Goal: Information Seeking & Learning: Understand process/instructions

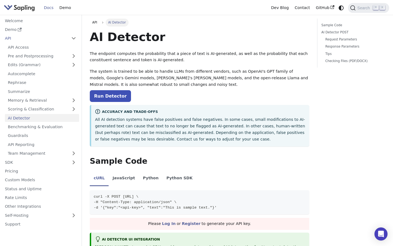
click at [29, 9] on img "Main" at bounding box center [19, 8] width 31 height 8
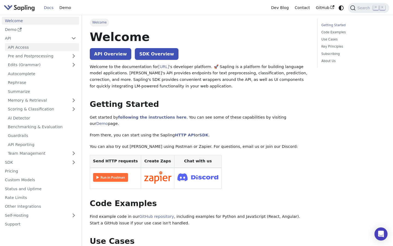
click at [31, 48] on link "API Access" at bounding box center [42, 47] width 74 height 8
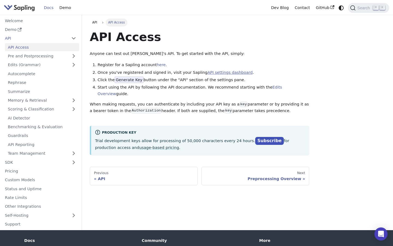
click at [231, 72] on link "API settings dashboard" at bounding box center [230, 72] width 45 height 4
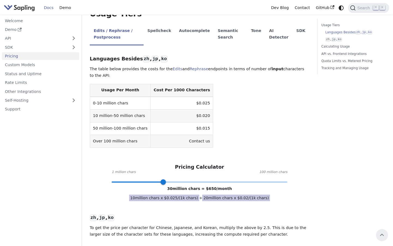
scroll to position [72, 0]
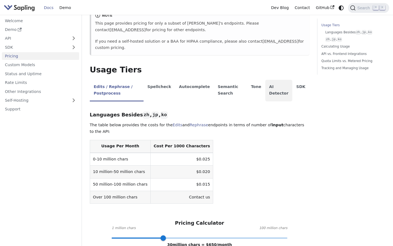
click at [277, 83] on li "AI Detector" at bounding box center [279, 91] width 27 height 22
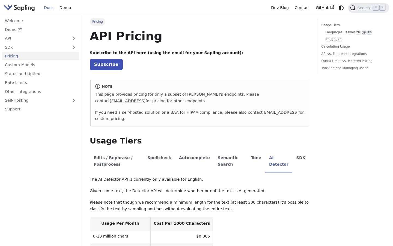
scroll to position [0, 0]
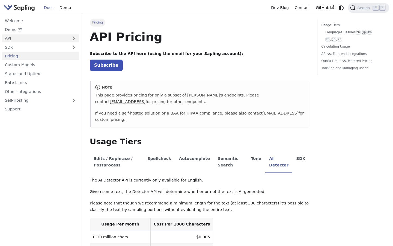
click at [25, 42] on link "API" at bounding box center [35, 38] width 66 height 8
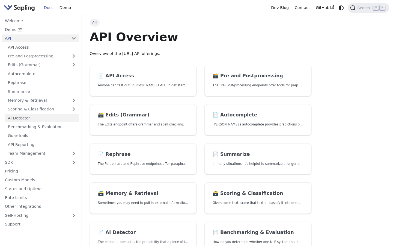
click at [38, 120] on link "AI Detector" at bounding box center [42, 118] width 74 height 8
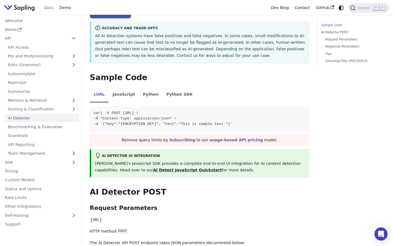
scroll to position [83, 0]
click at [303, 114] on icon "Copy code to clipboard" at bounding box center [304, 113] width 4 height 4
click at [304, 114] on icon "Copy code to clipboard" at bounding box center [303, 113] width 4 height 4
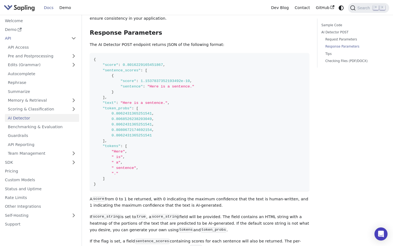
scroll to position [485, 0]
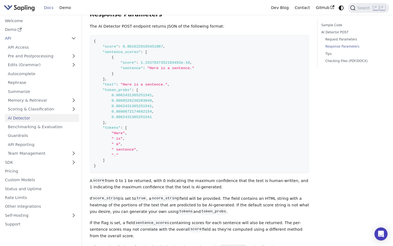
click at [138, 184] on p "A score from 0 to 1 be returned, with 0 indicating the maximum confidence that …" at bounding box center [200, 184] width 220 height 13
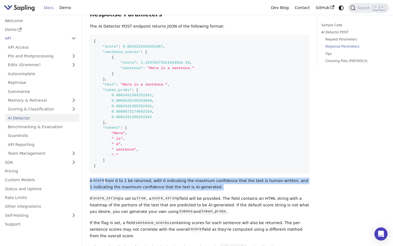
click at [138, 184] on p "A score from 0 to 1 be returned, with 0 indicating the maximum confidence that …" at bounding box center [200, 184] width 220 height 13
click at [90, 191] on div at bounding box center [90, 191] width 0 height 0
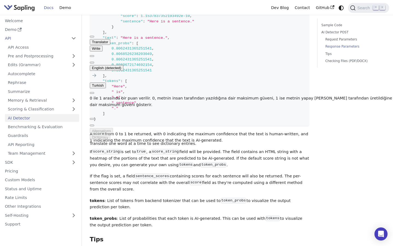
click at [137, 163] on p "If score_string is set to true , a score_string field will be provided. The fie…" at bounding box center [200, 158] width 220 height 19
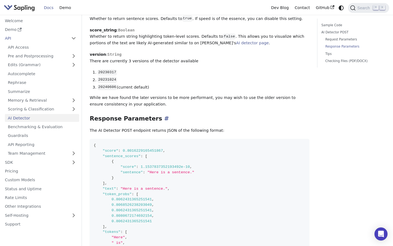
scroll to position [420, 0]
